Goal: Ask a question

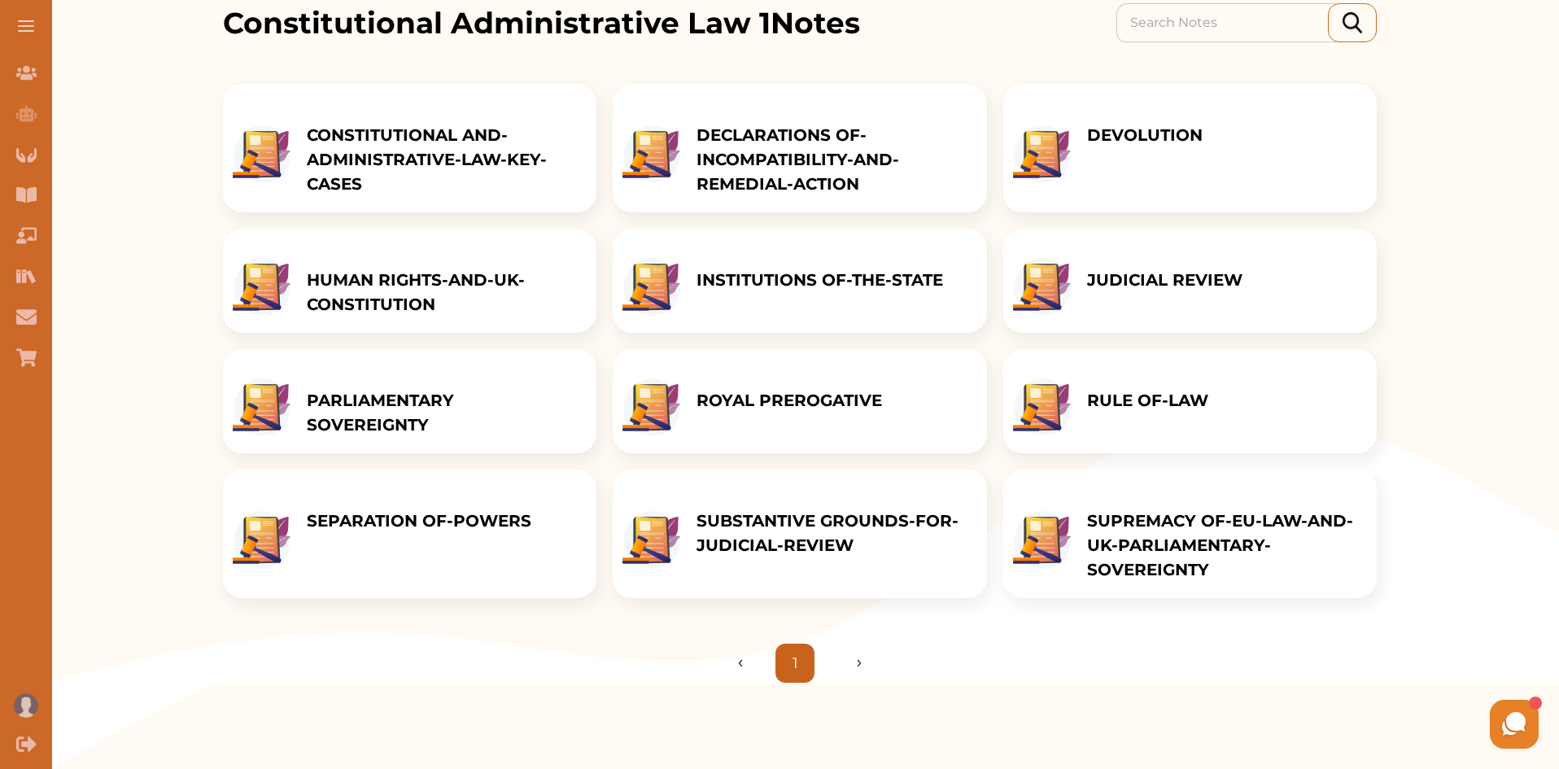
click at [394, 294] on p "HUMAN RIGHTS-AND-UK-CONSTITUTION" at bounding box center [443, 292] width 273 height 49
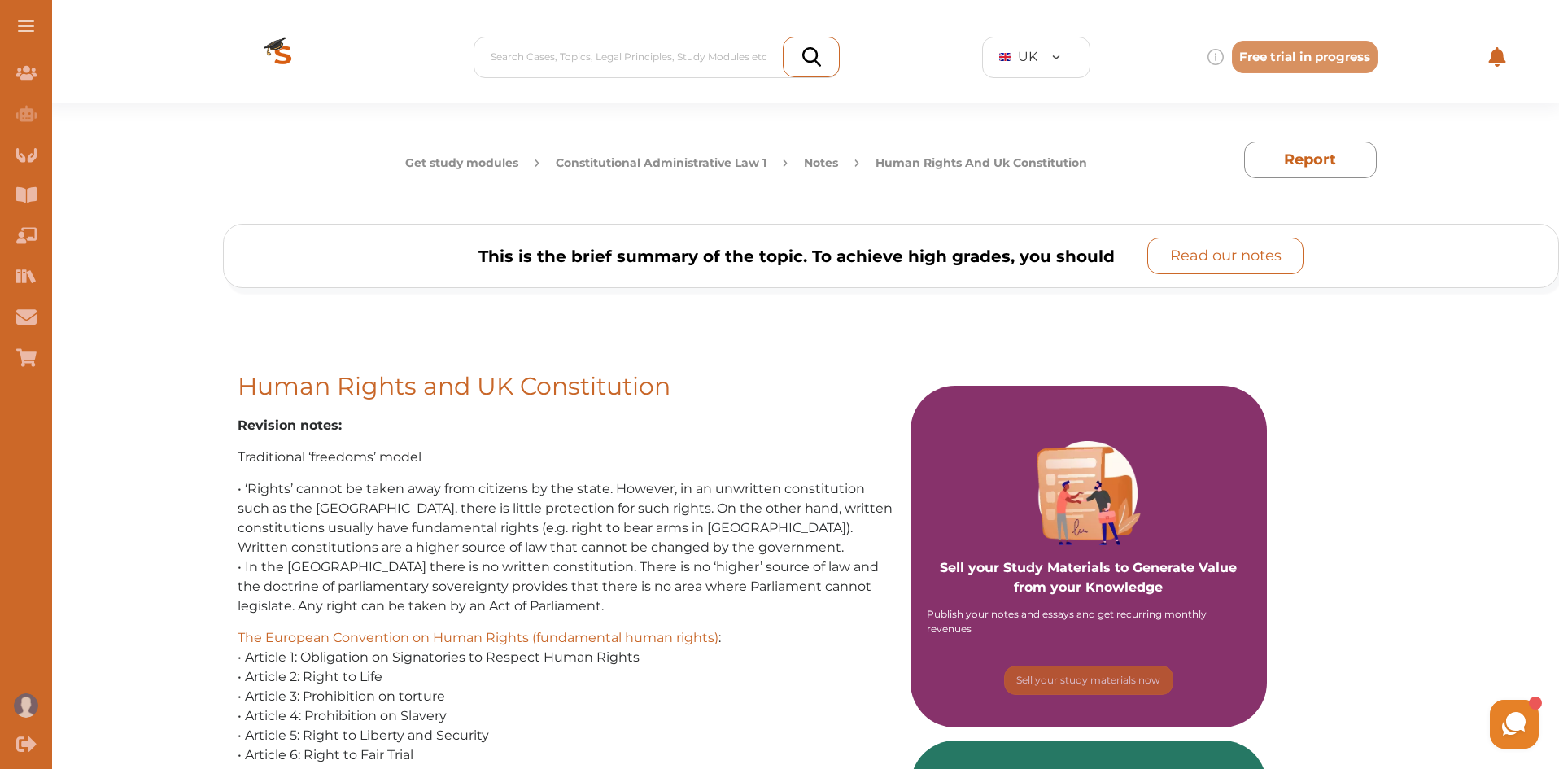
click at [1198, 253] on p "Read our notes" at bounding box center [1225, 256] width 111 height 22
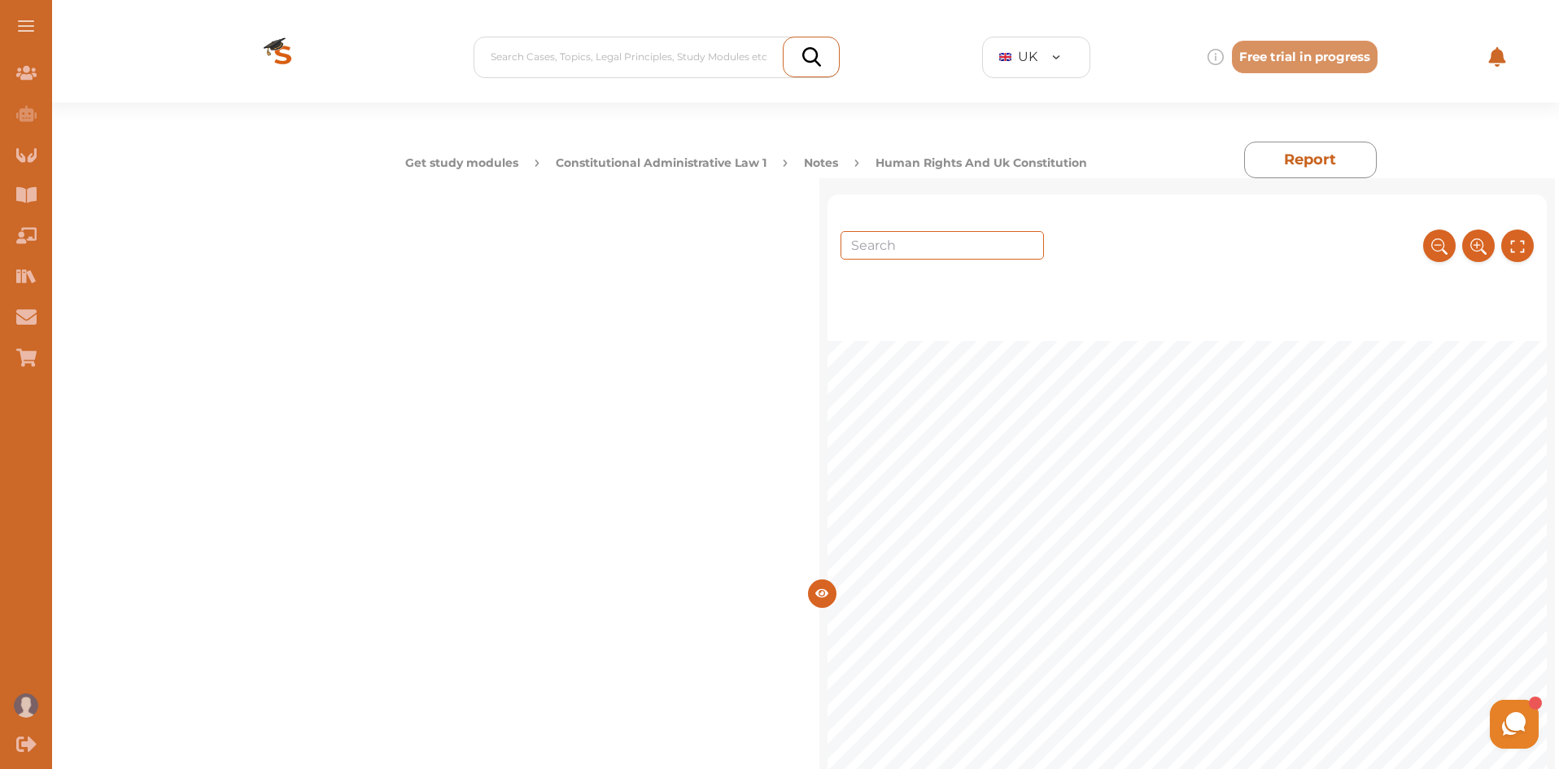
click at [1543, 206] on div at bounding box center [1186, 234] width 719 height 81
click at [1516, 728] on use at bounding box center [1514, 724] width 24 height 24
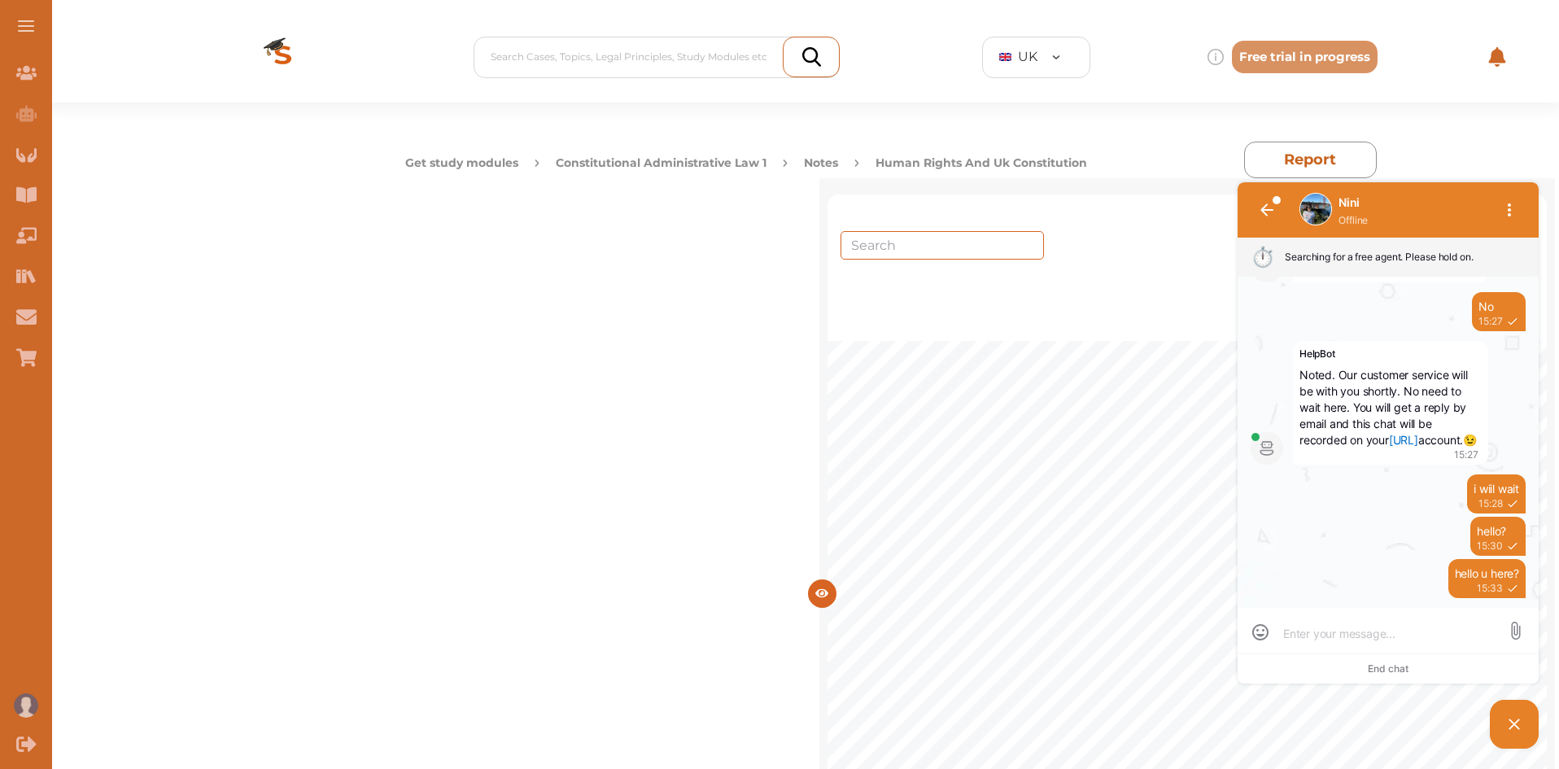
scroll to position [1, 0]
type textarea "h"
type textarea "he"
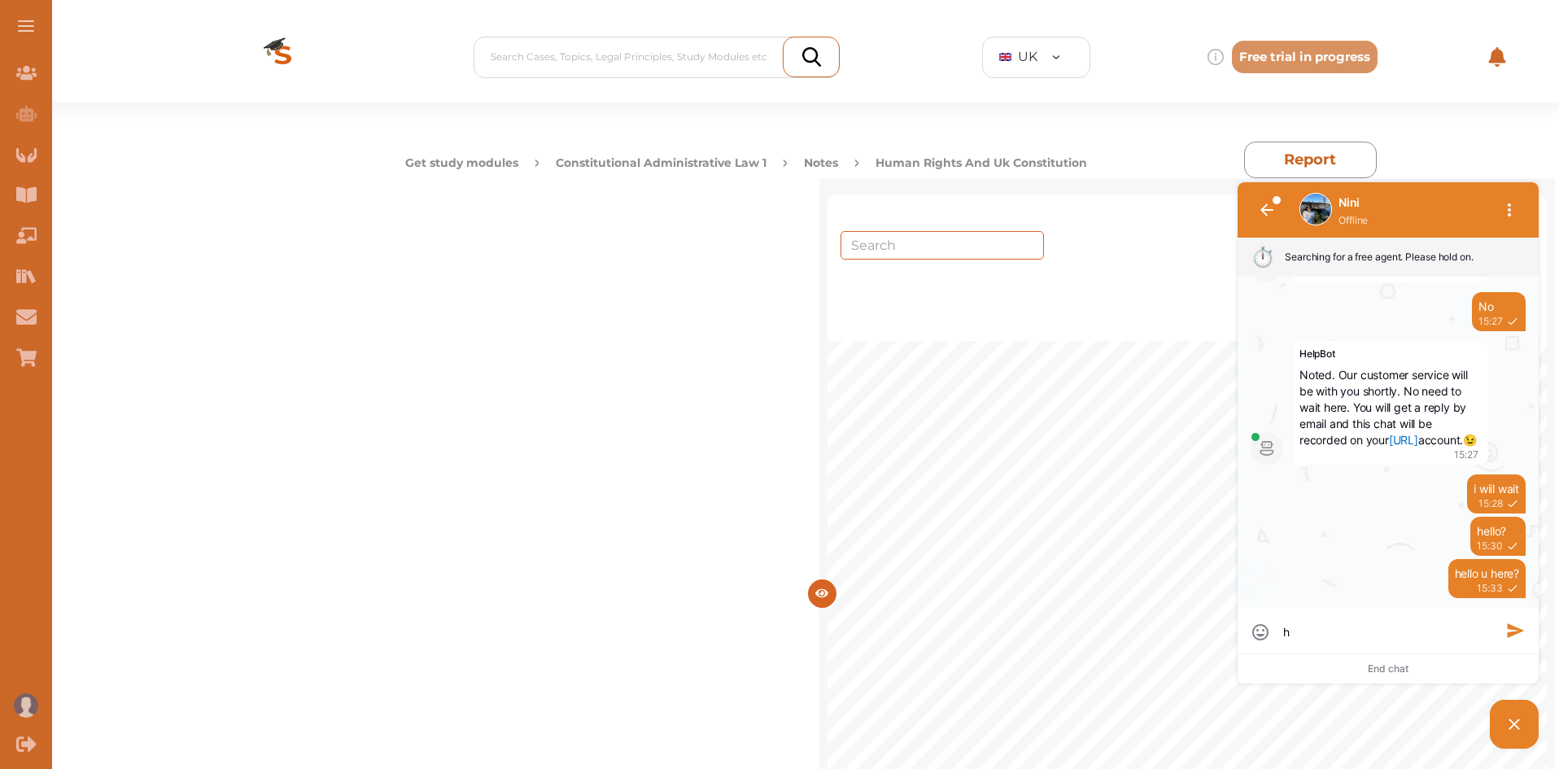
type textarea "he"
type textarea "hey"
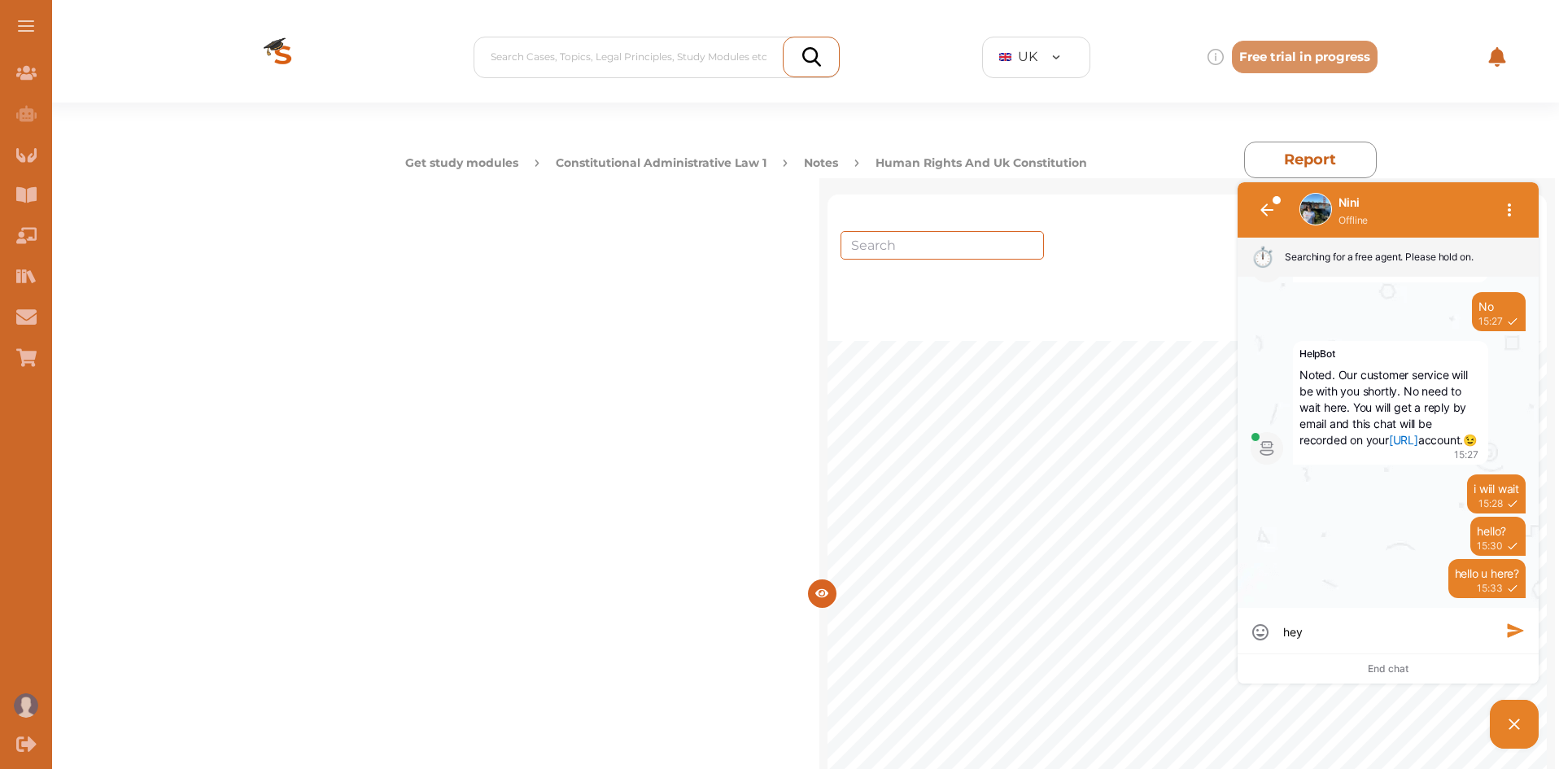
type textarea "hey g"
type textarea "hey [PERSON_NAME]"
type textarea "hey guy"
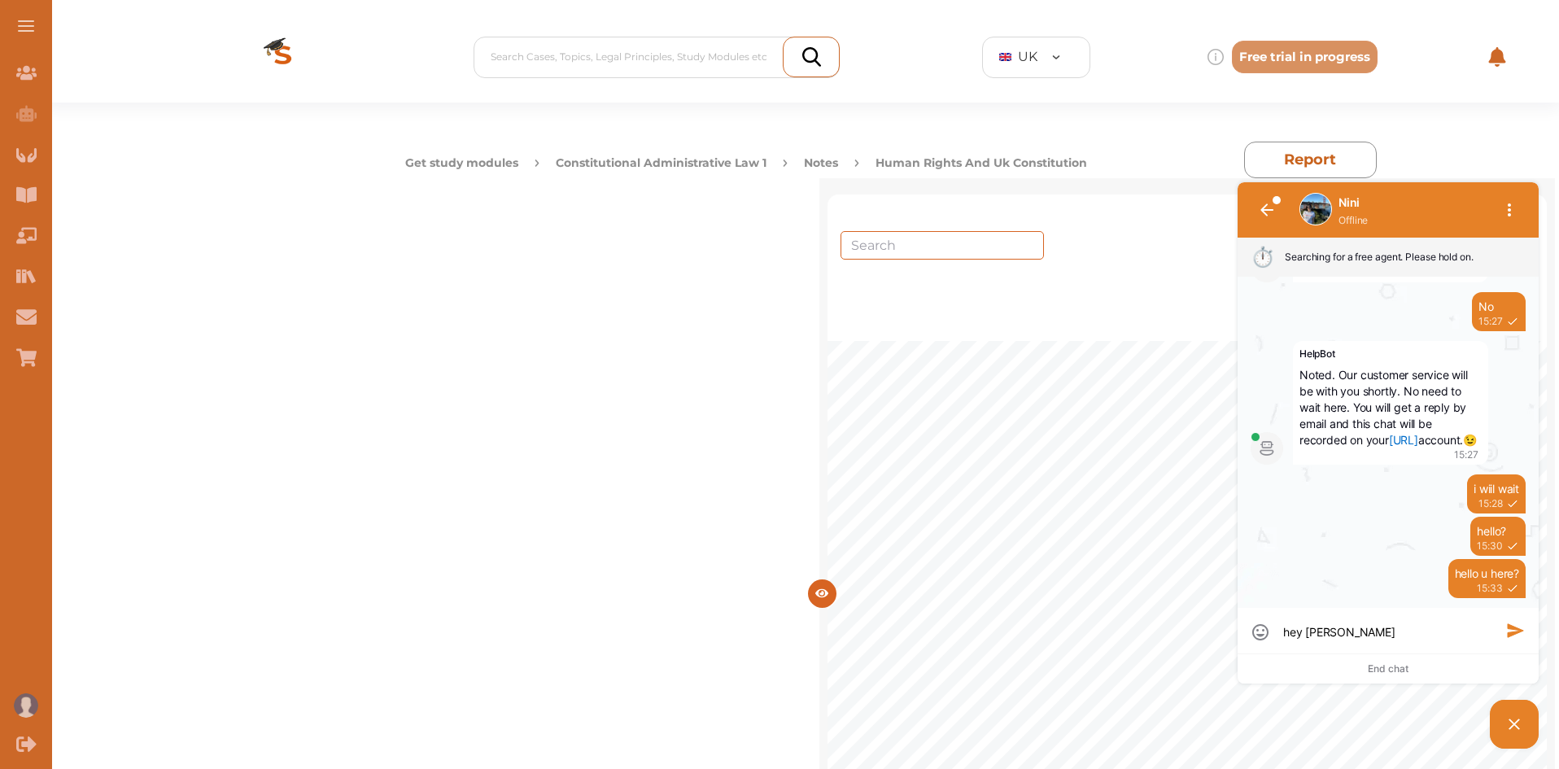
type textarea "hey guy"
type textarea "hey guys"
type textarea "hey guys?"
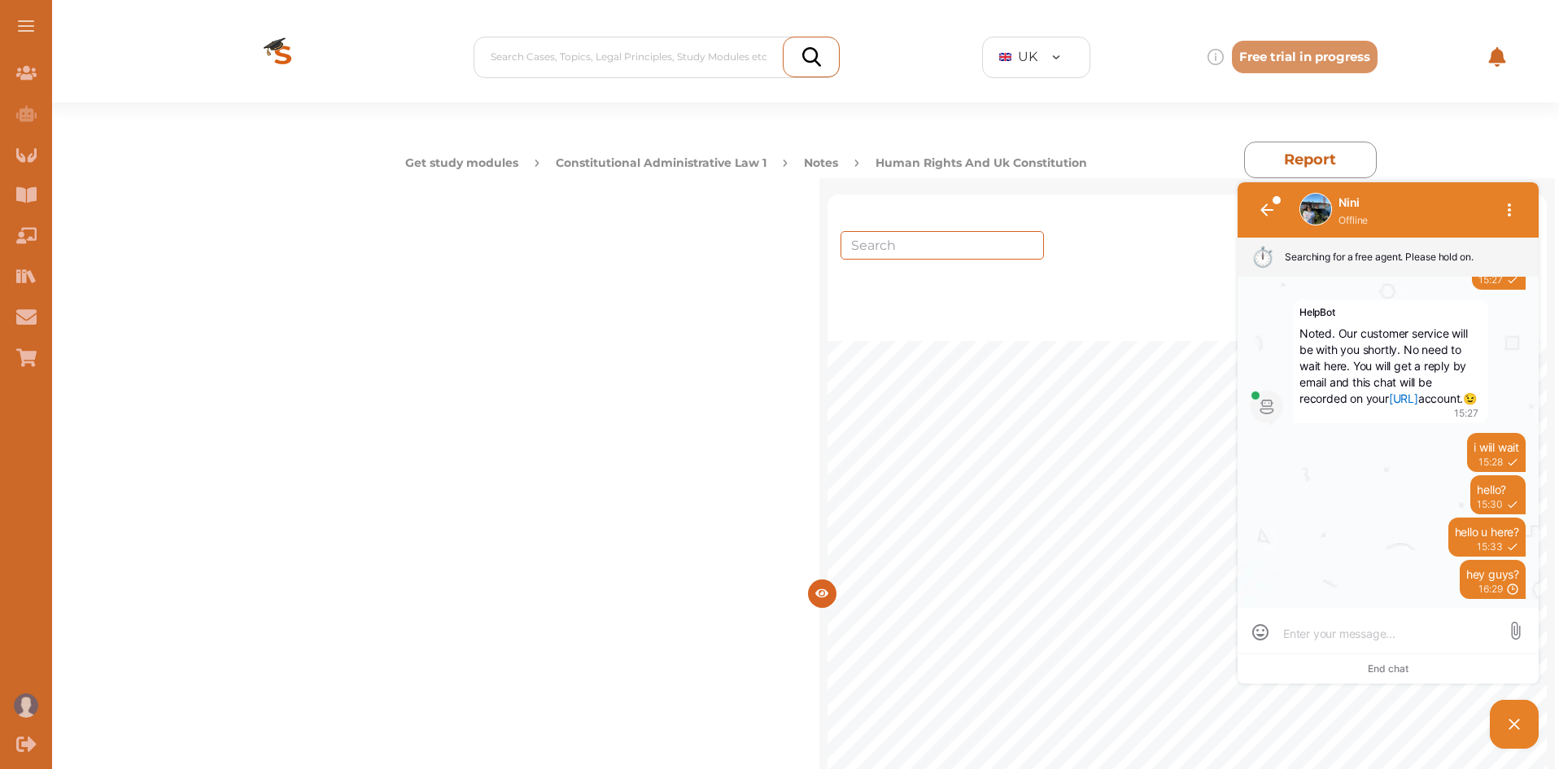
scroll to position [1241, 0]
click at [1439, 111] on div "Get study modules Constitutional Administrative Law 1 Notes Human Rights And Uk…" at bounding box center [891, 141] width 1336 height 76
click at [1502, 165] on div "Get study modules Constitutional Administrative Law 1 Notes Human Rights And Uk…" at bounding box center [891, 141] width 1336 height 76
click at [1258, 216] on button "1" at bounding box center [1266, 209] width 39 height 39
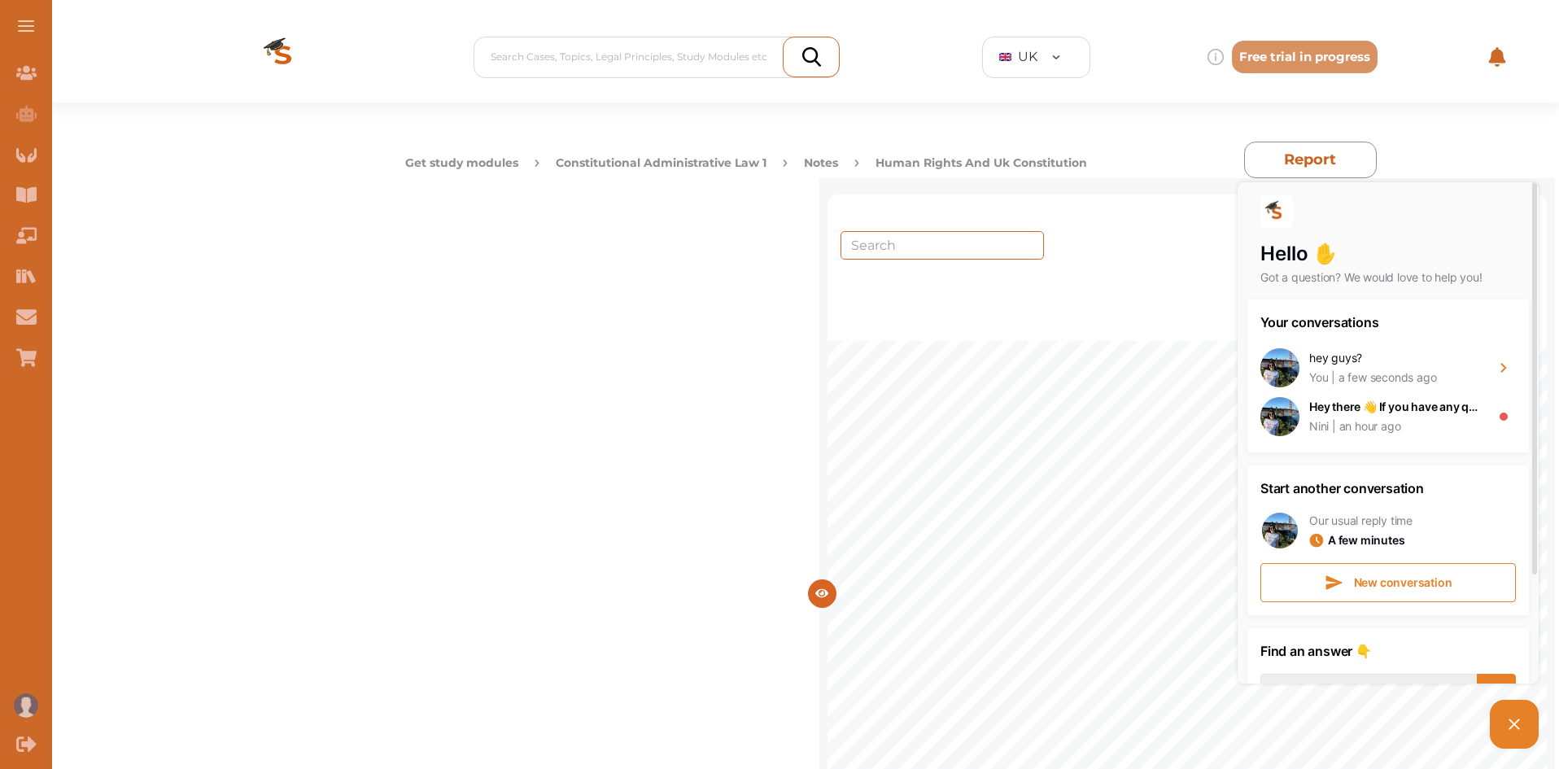
click at [1477, 176] on div "Get study modules Constitutional Administrative Law 1 Notes Human Rights And Uk…" at bounding box center [891, 141] width 1336 height 76
click at [1431, 172] on div "Get study modules Constitutional Administrative Law 1 Notes Human Rights And Uk…" at bounding box center [891, 141] width 1336 height 76
click at [1518, 724] on icon at bounding box center [1514, 724] width 20 height 20
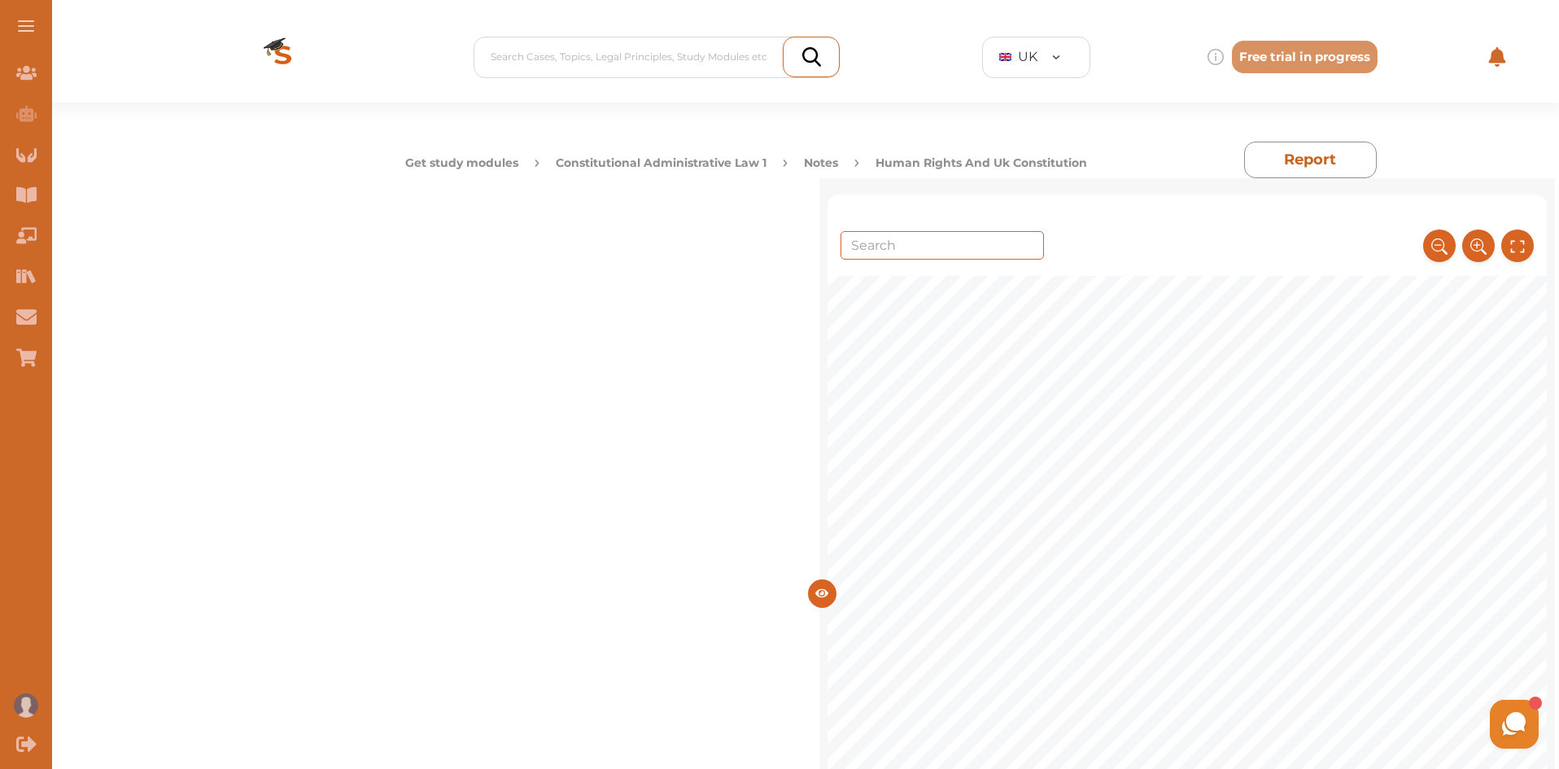
scroll to position [12670, 0]
click at [658, 439] on div at bounding box center [519, 604] width 377 height 749
